Goal: Transaction & Acquisition: Obtain resource

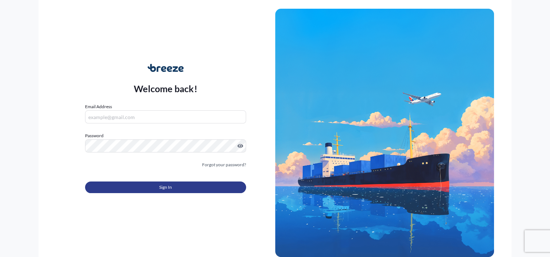
type input "[EMAIL_ADDRESS][DOMAIN_NAME]"
click at [151, 185] on button "Sign In" at bounding box center [165, 188] width 161 height 12
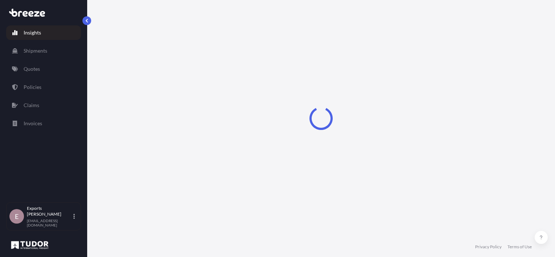
select select "2025"
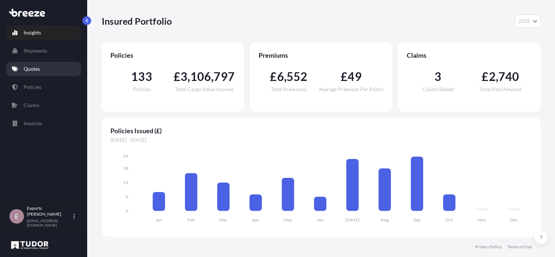
click at [45, 69] on link "Quotes" at bounding box center [43, 69] width 75 height 15
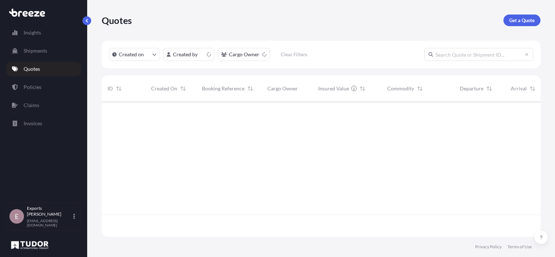
scroll to position [134, 433]
click at [531, 20] on p "Get a Quote" at bounding box center [521, 20] width 25 height 7
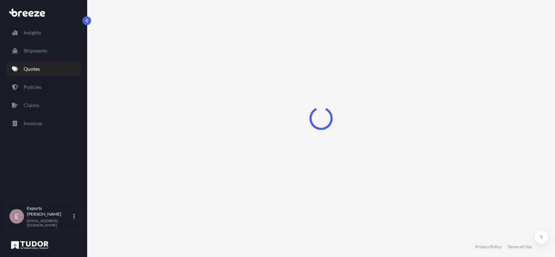
scroll to position [12, 0]
select select "Sea"
select select "1"
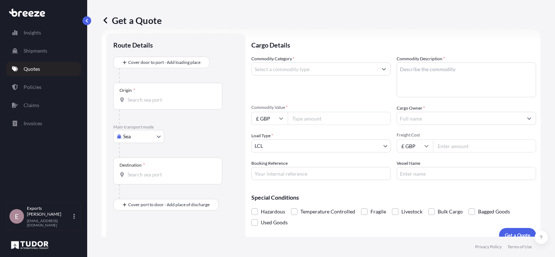
click at [135, 133] on body "Insights Shipments Quotes Policies Claims Invoices E Exports Tudor Freight [EMA…" at bounding box center [277, 128] width 555 height 257
click at [144, 166] on div "Air" at bounding box center [138, 168] width 45 height 13
select select "Air"
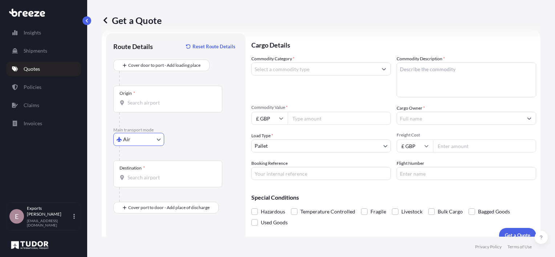
click at [132, 94] on div "Origin *" at bounding box center [128, 93] width 16 height 6
click at [132, 99] on input "Origin *" at bounding box center [171, 102] width 86 height 7
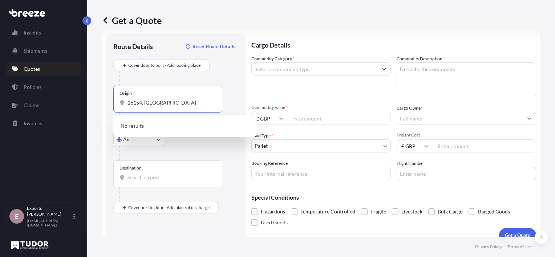
type input "16154, [GEOGRAPHIC_DATA]"
click at [94, 60] on div "Get a Quote Route Details Reset Route Details Cover door to port - Add loading …" at bounding box center [321, 118] width 468 height 237
drag, startPoint x: 160, startPoint y: 103, endPoint x: 33, endPoint y: 78, distance: 128.8
click at [33, 78] on div "Insights Shipments Quotes Policies Claims Invoices E Exports Tudor Freight [EMA…" at bounding box center [277, 128] width 555 height 257
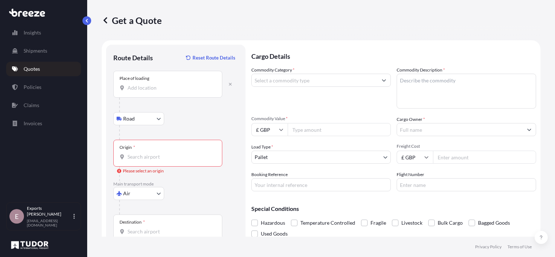
scroll to position [0, 0]
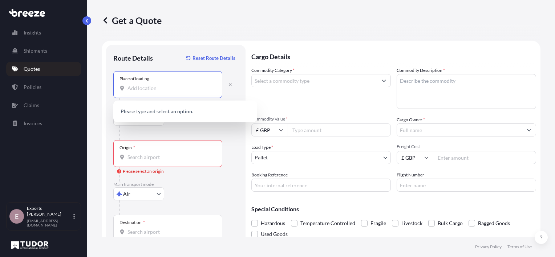
click at [132, 89] on input "Place of loading" at bounding box center [171, 88] width 86 height 7
type input "6"
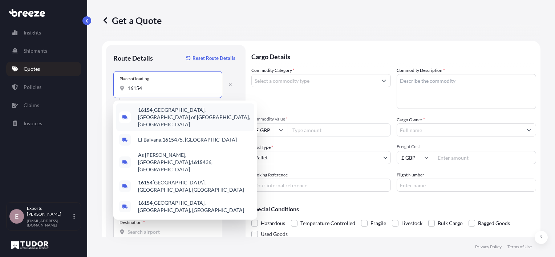
click at [194, 111] on span "16154 [GEOGRAPHIC_DATA], [GEOGRAPHIC_DATA] of [GEOGRAPHIC_DATA], [GEOGRAPHIC_DA…" at bounding box center [194, 117] width 113 height 22
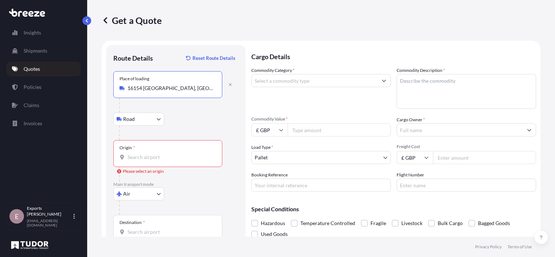
type input "16154 [GEOGRAPHIC_DATA], [GEOGRAPHIC_DATA] of [GEOGRAPHIC_DATA], [GEOGRAPHIC_DA…"
click at [156, 157] on input "Origin * Please select an origin" at bounding box center [171, 157] width 86 height 7
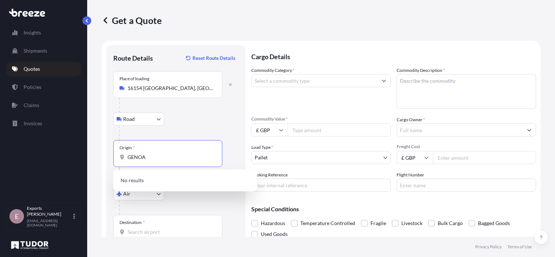
drag, startPoint x: 153, startPoint y: 157, endPoint x: 68, endPoint y: 137, distance: 86.8
click at [66, 148] on div "Insights Shipments Quotes Policies Claims Invoices E Exports Tudor Freight [EMA…" at bounding box center [277, 128] width 555 height 257
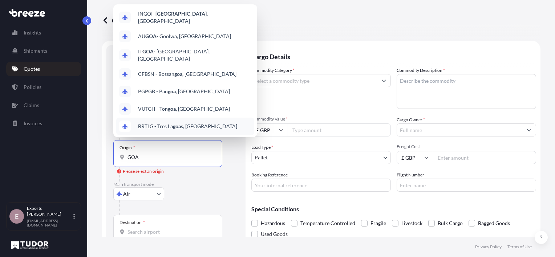
drag, startPoint x: 144, startPoint y: 160, endPoint x: 67, endPoint y: 121, distance: 86.1
click at [68, 150] on div "Insights Shipments Quotes Policies Claims Invoices E Exports Tudor Freight [EMA…" at bounding box center [277, 128] width 555 height 257
click at [193, 58] on div "IT [GEOGRAPHIC_DATA] - [GEOGRAPHIC_DATA], [GEOGRAPHIC_DATA]" at bounding box center [185, 55] width 138 height 20
type input "ITGOA - [GEOGRAPHIC_DATA], [GEOGRAPHIC_DATA]"
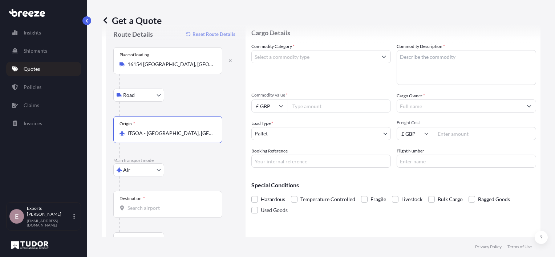
scroll to position [36, 0]
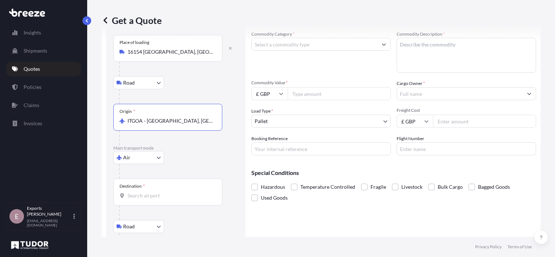
click at [157, 199] on input "Destination *" at bounding box center [171, 195] width 86 height 7
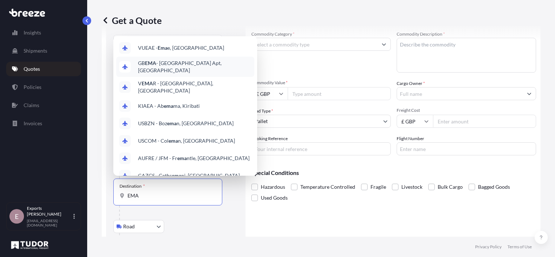
click at [167, 62] on span "GB EMA - [GEOGRAPHIC_DATA] Apt, [GEOGRAPHIC_DATA]" at bounding box center [194, 67] width 113 height 15
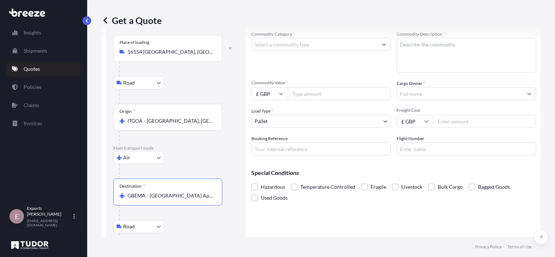
scroll to position [85, 0]
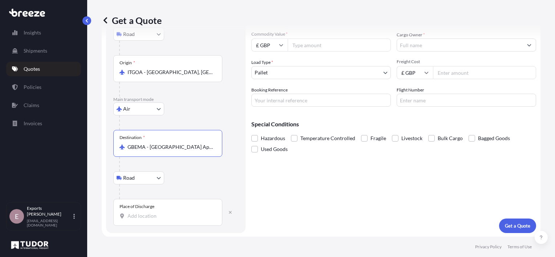
type input "GBEMA - [GEOGRAPHIC_DATA] Apt, [GEOGRAPHIC_DATA]"
click at [143, 214] on input "Place of Discharge" at bounding box center [171, 216] width 86 height 7
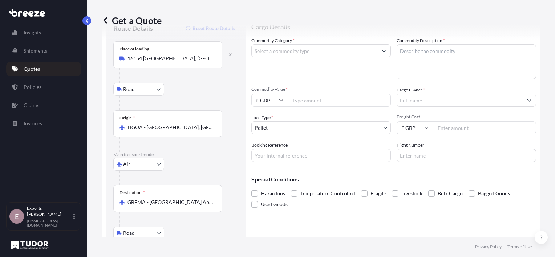
scroll to position [0, 0]
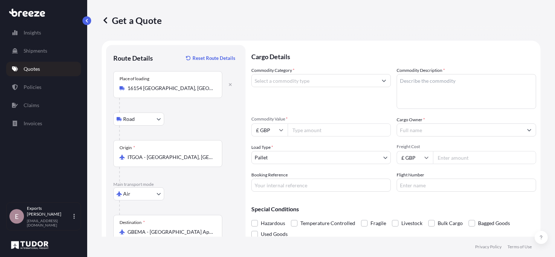
type input "London WC2A, [GEOGRAPHIC_DATA]"
click at [298, 84] on input "Commodity Category *" at bounding box center [315, 80] width 126 height 13
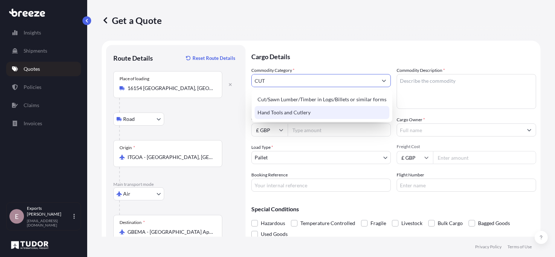
click at [299, 113] on div "Hand Tools and Cutlery" at bounding box center [322, 112] width 135 height 13
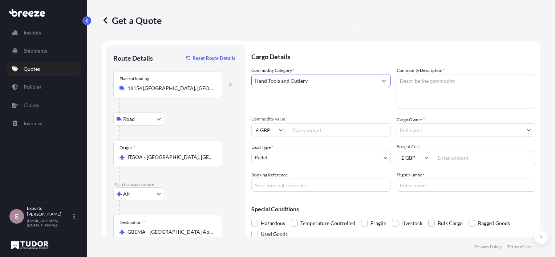
type input "Hand Tools and Cutlery"
click at [311, 133] on input "Commodity Value *" at bounding box center [339, 130] width 103 height 13
type input "20000"
click at [427, 80] on textarea "Commodity Description *" at bounding box center [467, 91] width 140 height 35
type textarea "CUTLERY"
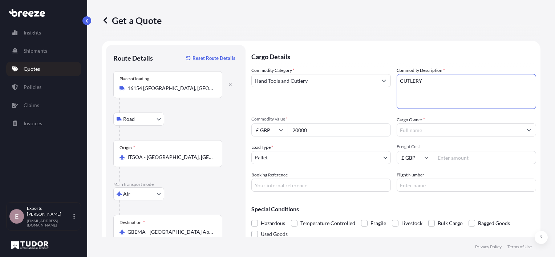
click at [436, 128] on input "Cargo Owner *" at bounding box center [460, 130] width 126 height 13
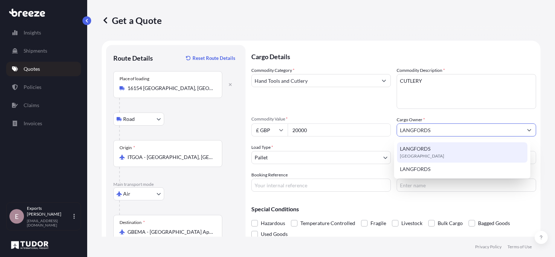
click at [421, 149] on span "LANGFORDS" at bounding box center [415, 148] width 31 height 7
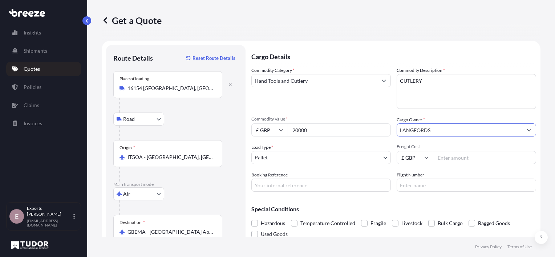
type input "LANGFORDS"
click at [446, 154] on input "Freight Cost" at bounding box center [484, 157] width 103 height 13
type input "135"
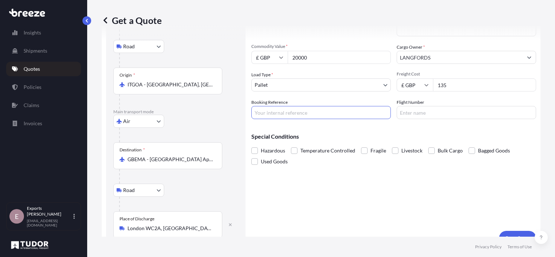
scroll to position [85, 0]
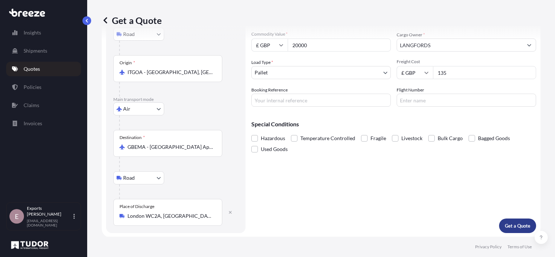
click at [508, 224] on p "Get a Quote" at bounding box center [517, 225] width 25 height 7
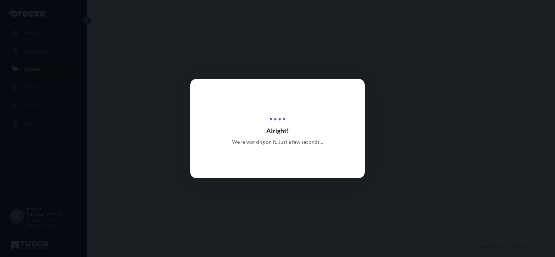
select select "Road"
select select "Air"
select select "Road"
select select "1"
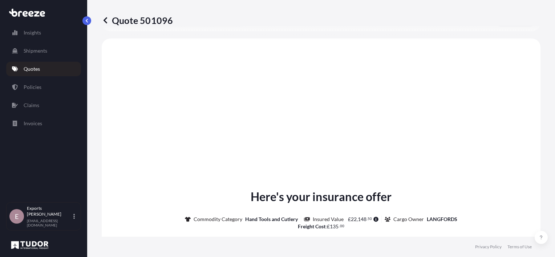
scroll to position [290, 0]
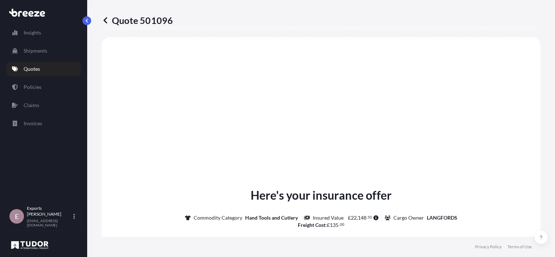
drag, startPoint x: 239, startPoint y: 108, endPoint x: 183, endPoint y: 128, distance: 59.3
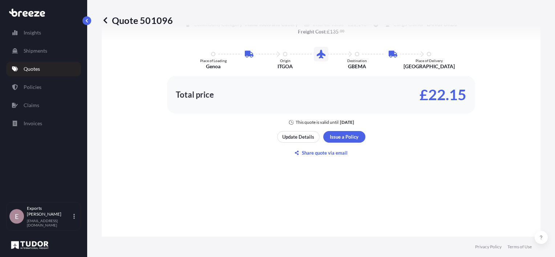
scroll to position [472, 0]
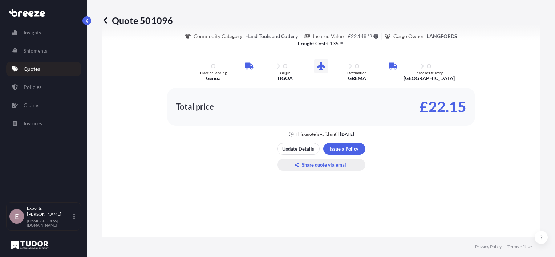
click at [329, 162] on p "Share quote via email" at bounding box center [325, 164] width 46 height 7
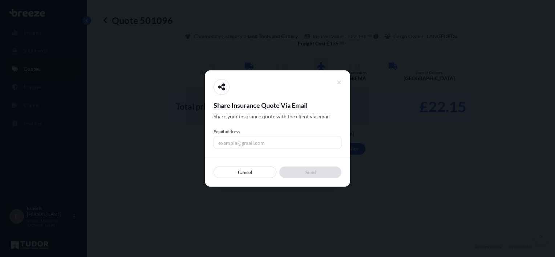
click at [258, 140] on input "Email address" at bounding box center [278, 142] width 128 height 13
type input "[PERSON_NAME][EMAIL_ADDRESS][DOMAIN_NAME]"
